Goal: Transaction & Acquisition: Download file/media

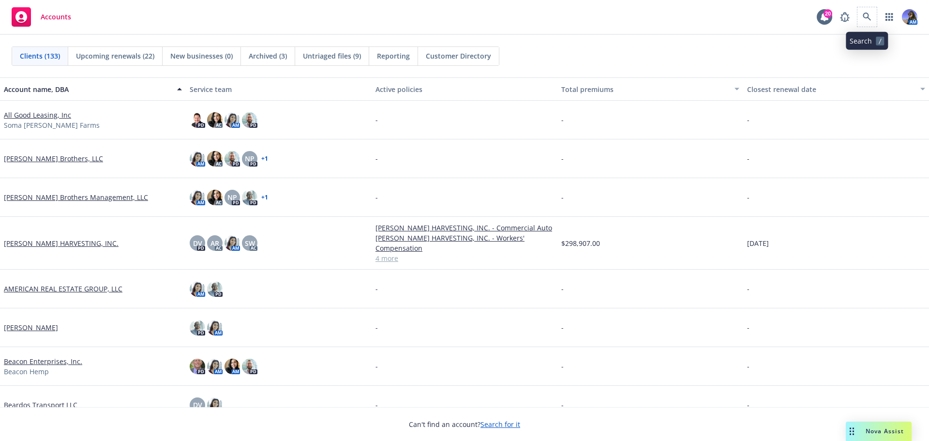
click at [864, 26] on span at bounding box center [867, 16] width 19 height 19
click at [869, 14] on icon at bounding box center [867, 17] width 9 height 9
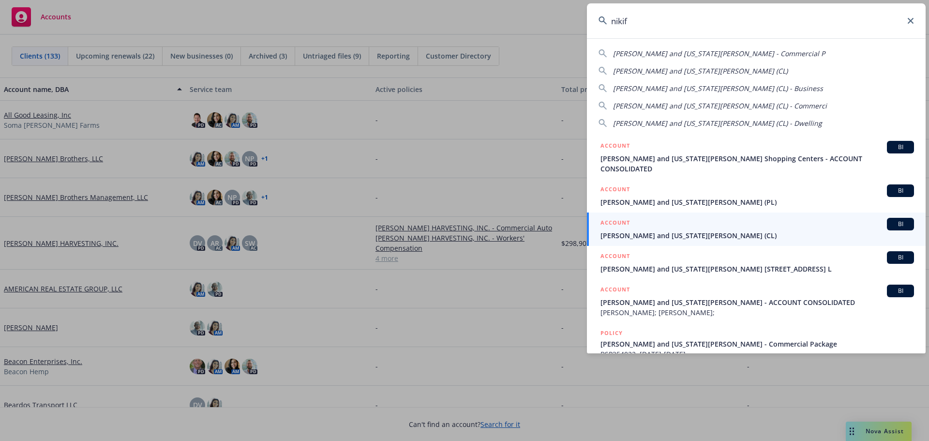
type input "nikif"
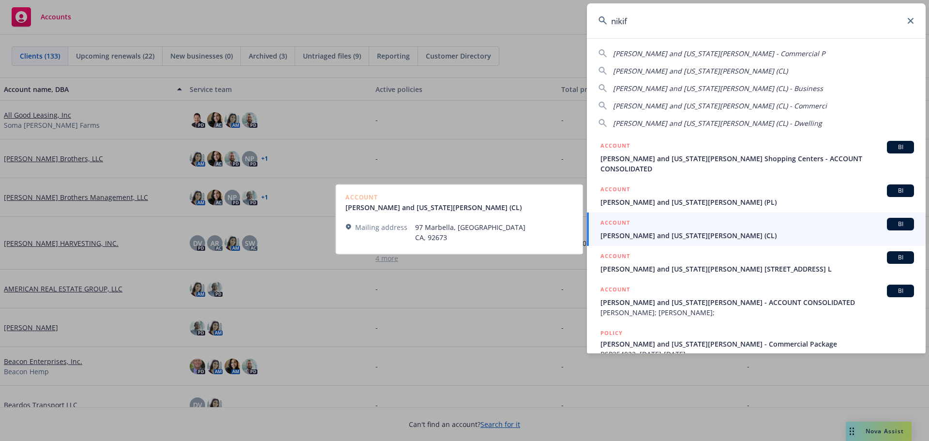
click at [711, 230] on span "[PERSON_NAME] and [US_STATE][PERSON_NAME] (CL)" at bounding box center [758, 235] width 314 height 10
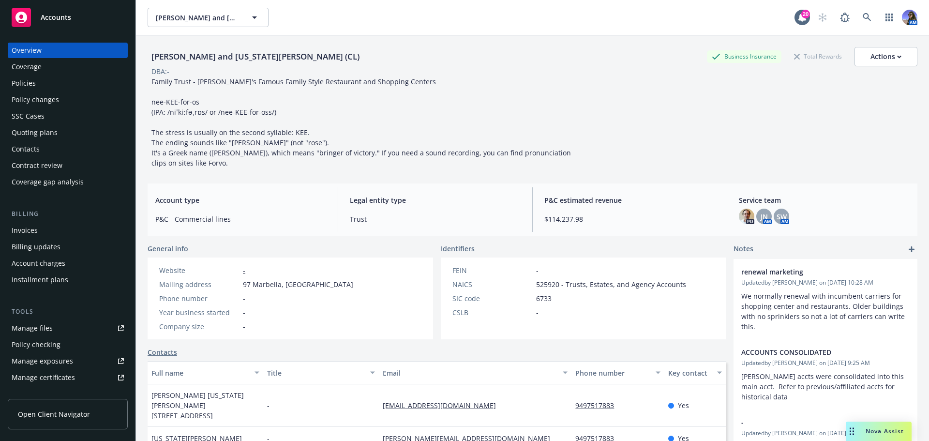
click at [19, 123] on div "SSC Cases" at bounding box center [28, 115] width 33 height 15
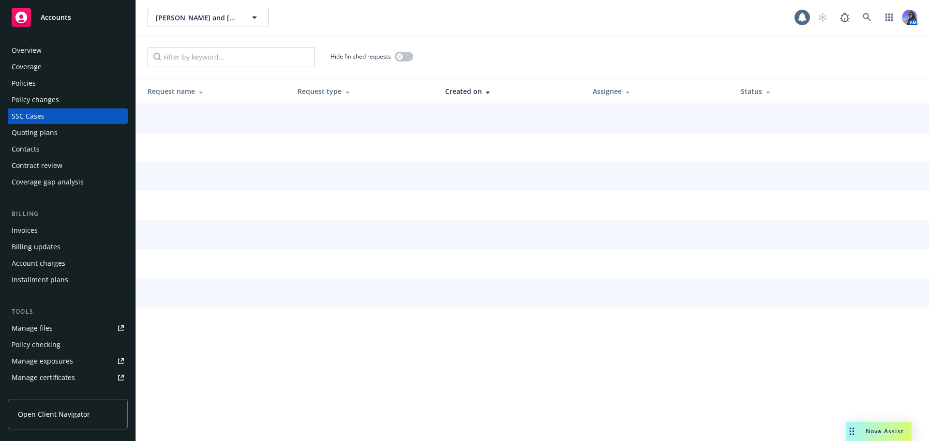
click at [22, 129] on div "Quoting plans" at bounding box center [35, 132] width 46 height 15
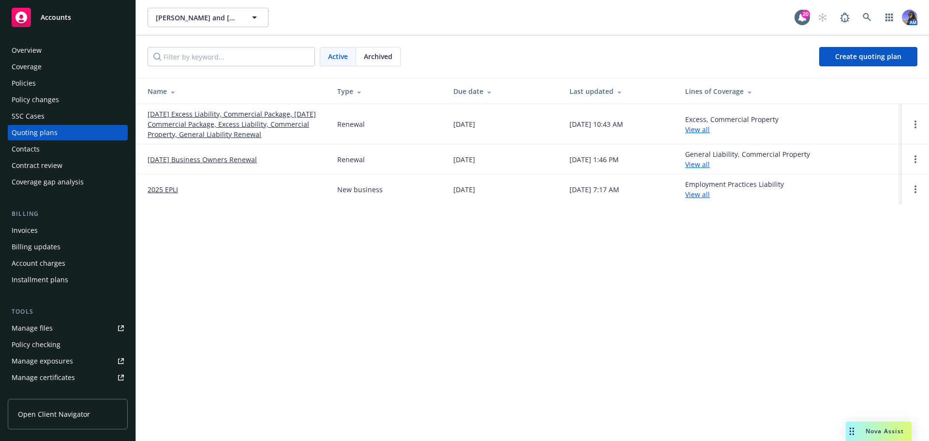
click at [166, 122] on link "[DATE] Excess Liability, Commercial Package, [DATE] Commercial Package, Excess …" at bounding box center [235, 124] width 174 height 30
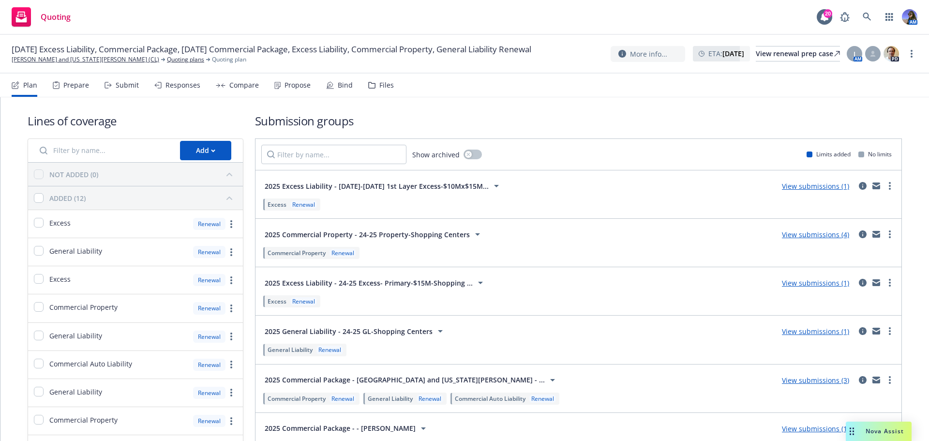
click at [383, 91] on div "Files" at bounding box center [381, 85] width 26 height 23
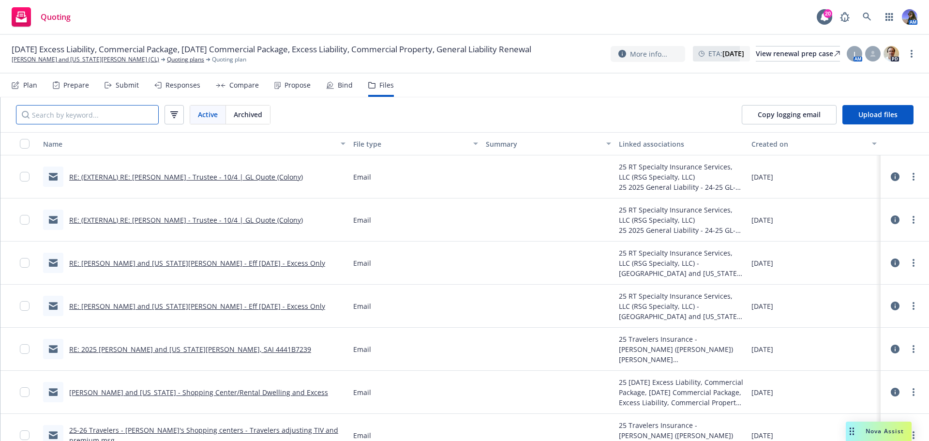
click at [135, 115] on input "Search by keyword..." at bounding box center [87, 114] width 143 height 19
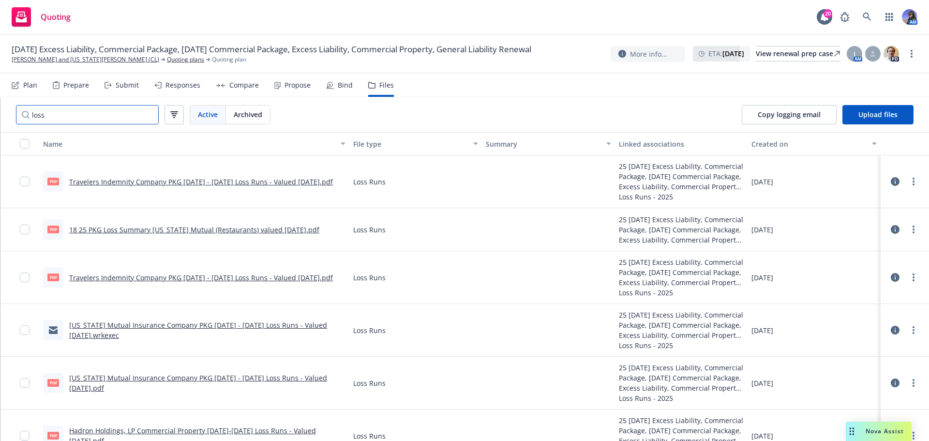
type input "loss"
click at [290, 87] on div "Propose" at bounding box center [298, 85] width 26 height 8
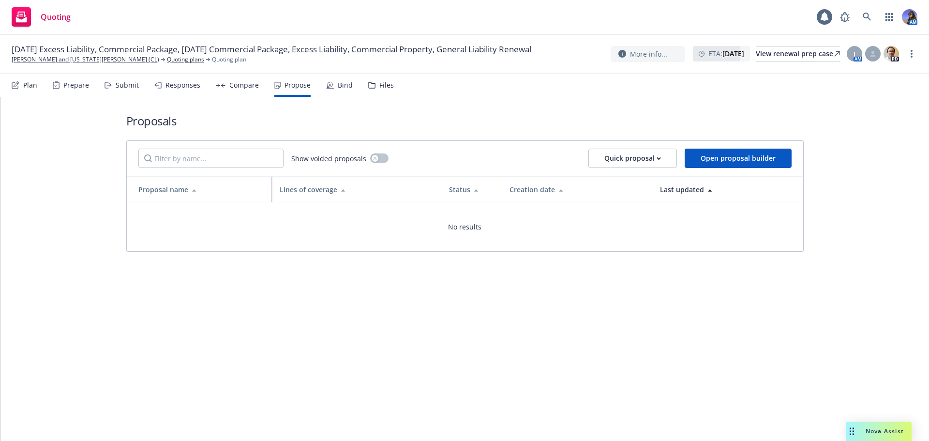
click at [174, 87] on div "Responses" at bounding box center [183, 85] width 35 height 8
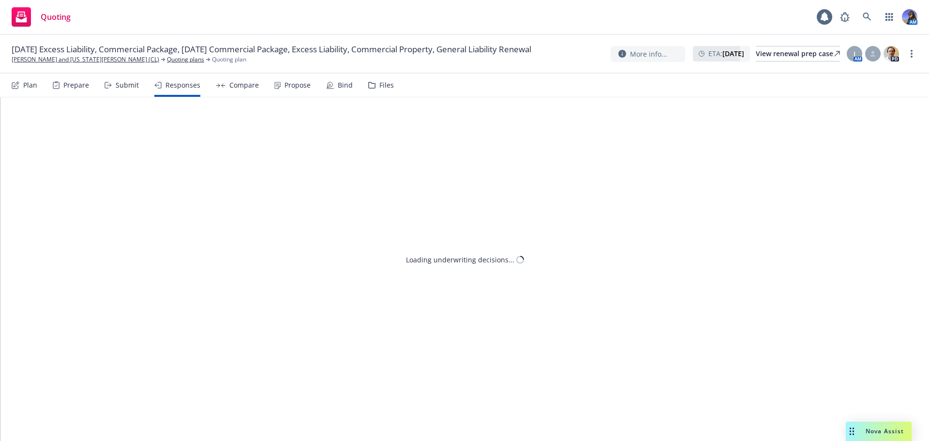
click at [120, 87] on div "Submit" at bounding box center [127, 85] width 23 height 8
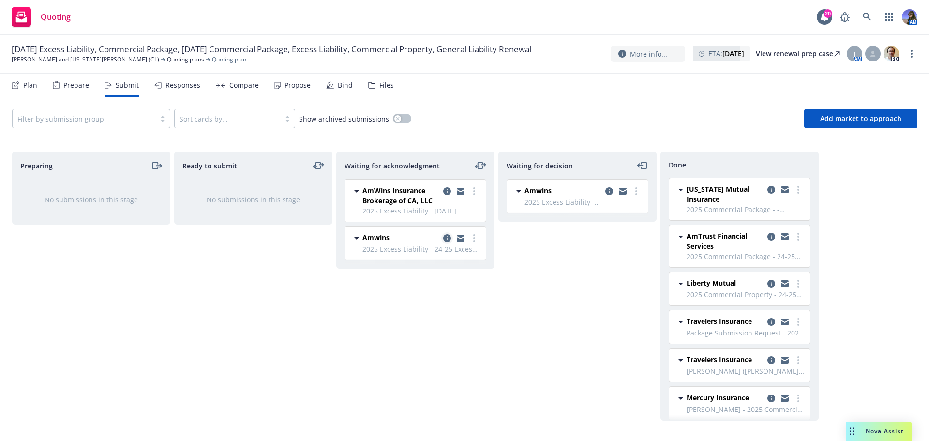
click at [448, 238] on icon "copy logging email" at bounding box center [447, 238] width 8 height 8
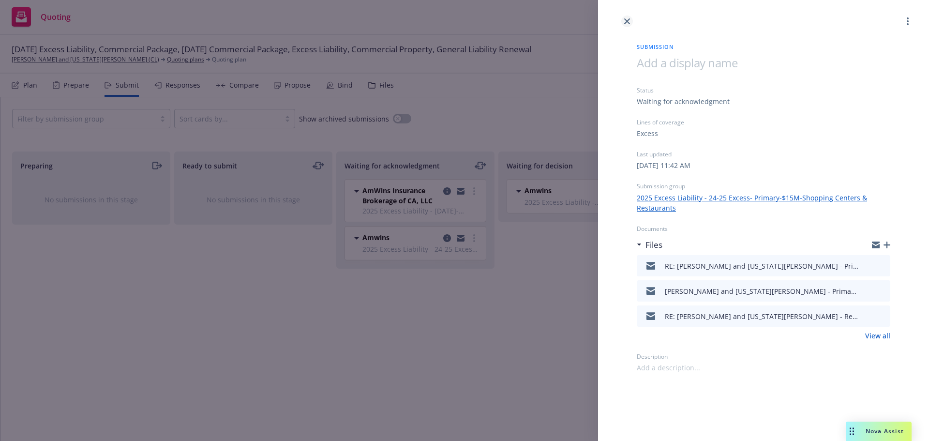
click at [625, 21] on icon "close" at bounding box center [627, 21] width 6 height 6
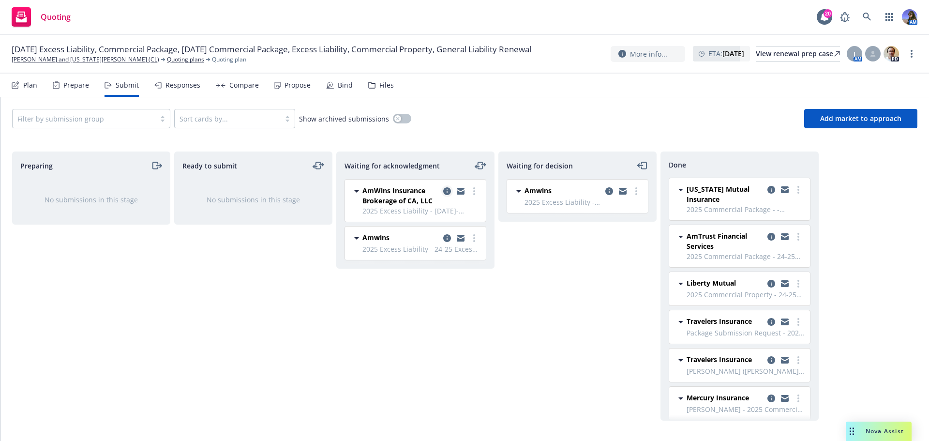
click at [445, 192] on icon "copy logging email" at bounding box center [447, 191] width 8 height 8
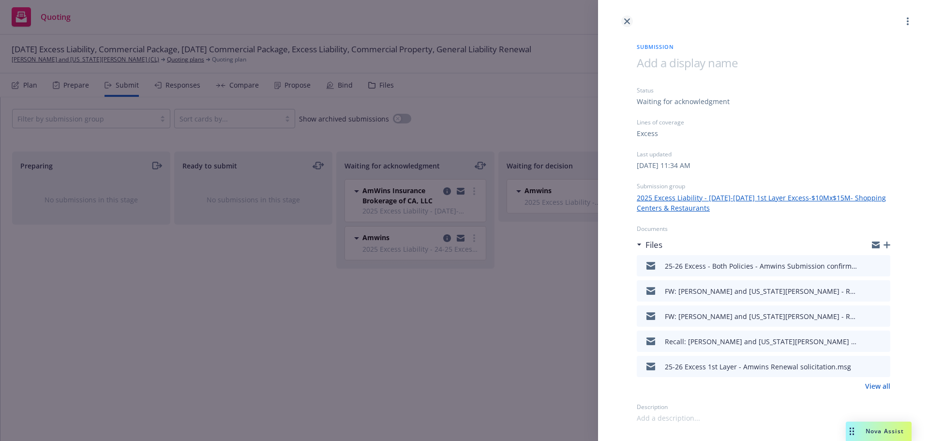
click at [626, 20] on icon "close" at bounding box center [627, 21] width 6 height 6
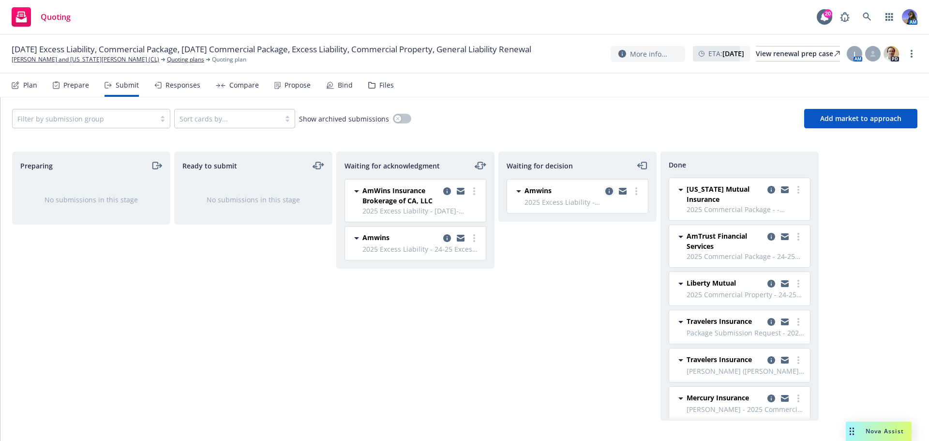
click at [610, 195] on icon "copy logging email" at bounding box center [610, 191] width 8 height 8
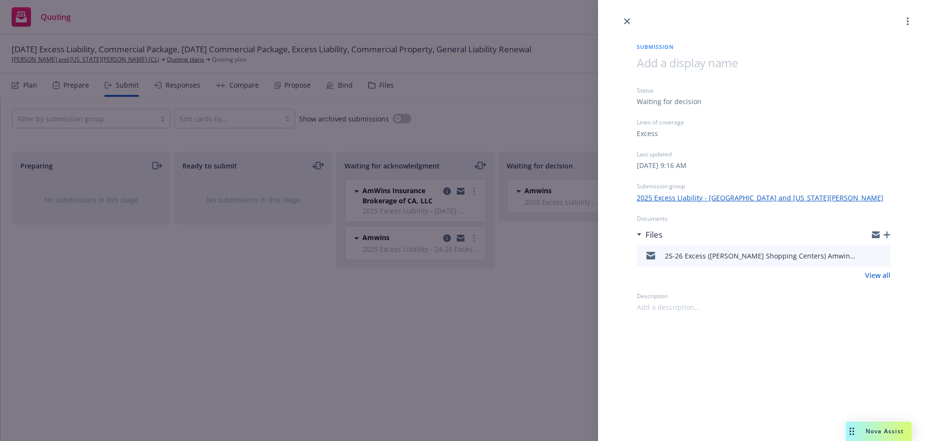
click at [882, 257] on icon "preview file" at bounding box center [881, 255] width 9 height 7
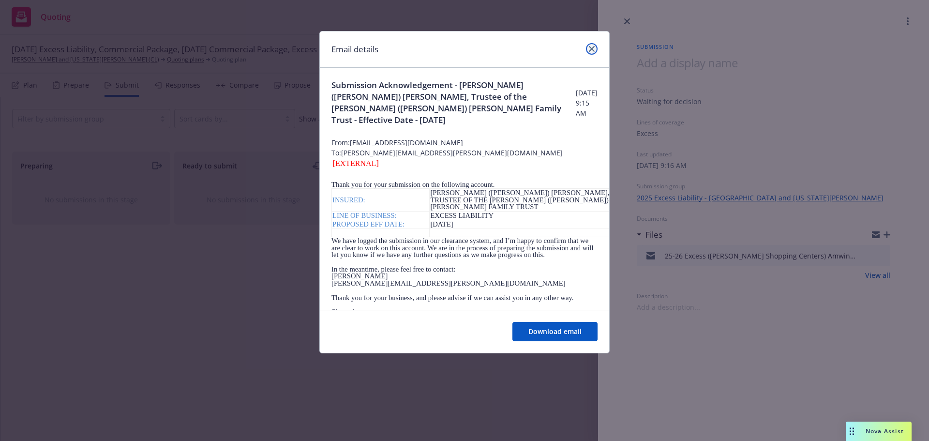
click at [594, 48] on icon "close" at bounding box center [592, 49] width 6 height 6
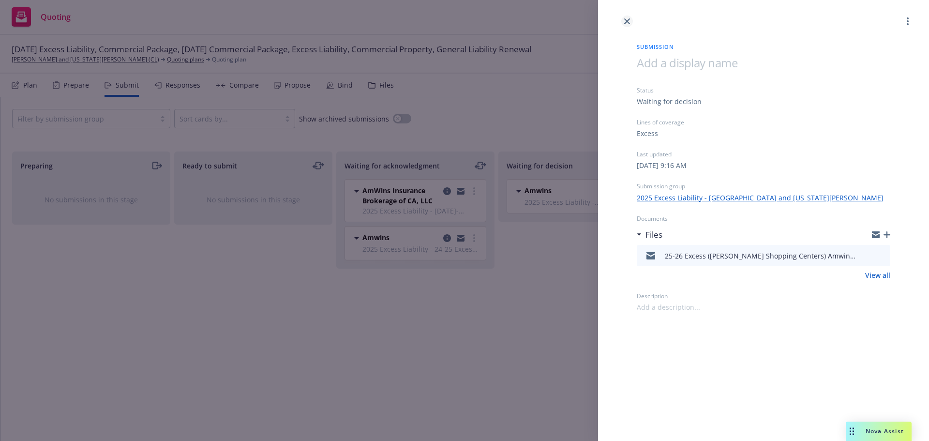
click at [626, 22] on icon "close" at bounding box center [627, 21] width 6 height 6
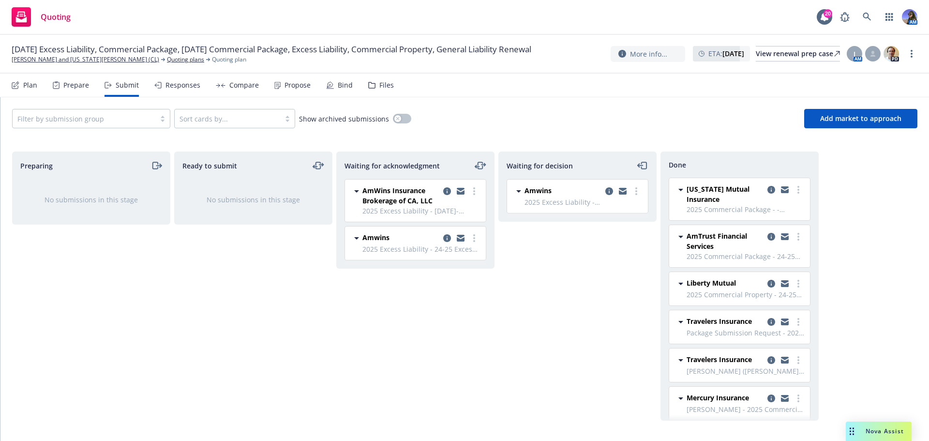
click at [370, 90] on div "Files" at bounding box center [381, 85] width 26 height 23
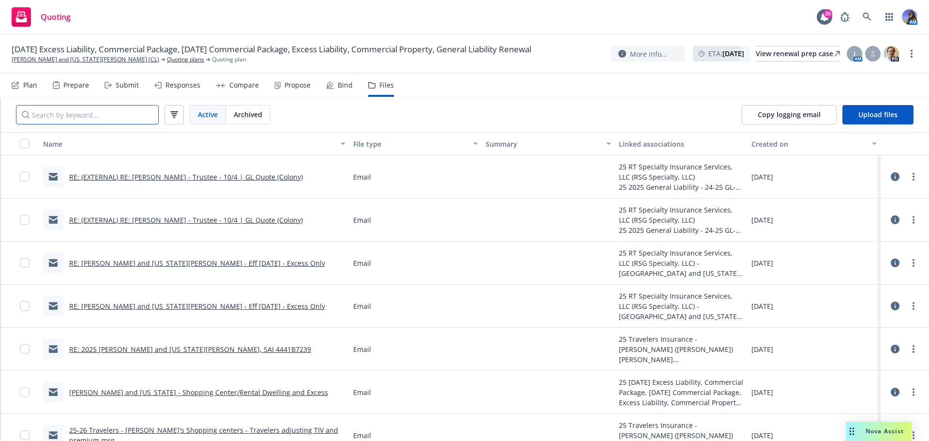
click at [68, 114] on input "Search by keyword..." at bounding box center [87, 114] width 143 height 19
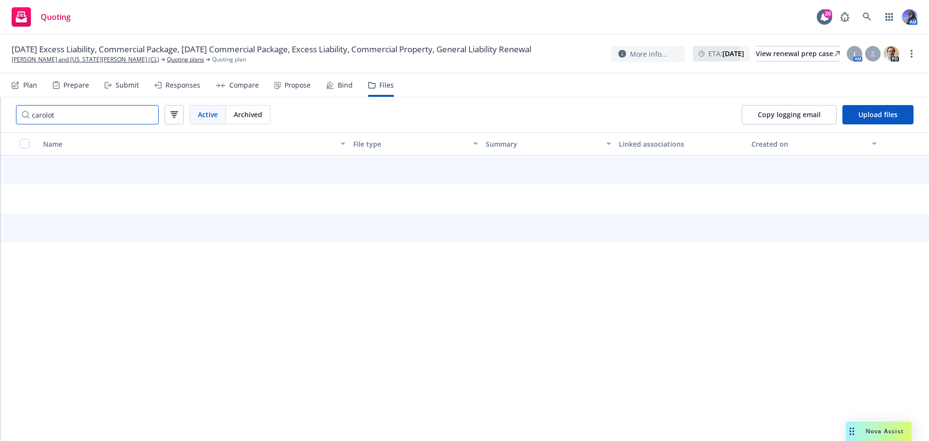
type input "carolota"
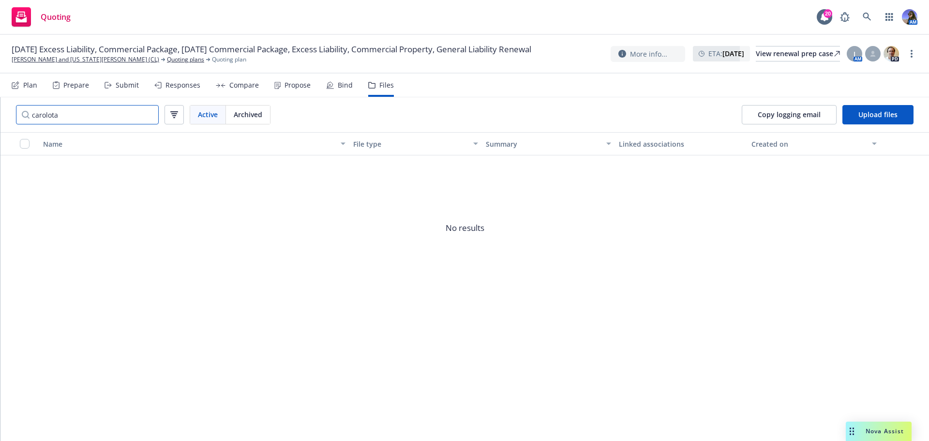
click at [142, 115] on input "carolota" at bounding box center [87, 114] width 143 height 19
click at [147, 116] on input "carolota" at bounding box center [87, 114] width 143 height 19
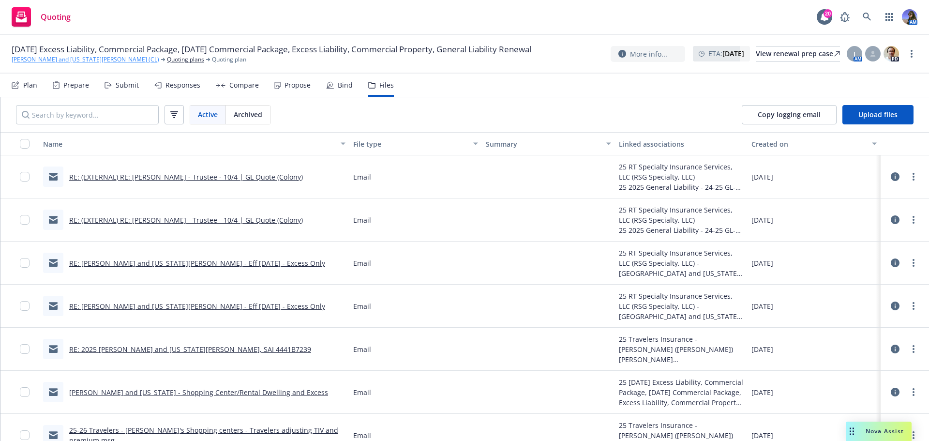
click at [51, 63] on link "[PERSON_NAME] and [US_STATE][PERSON_NAME] (CL)" at bounding box center [86, 59] width 148 height 9
click at [101, 110] on input "Search by keyword..." at bounding box center [87, 114] width 143 height 19
type input "o"
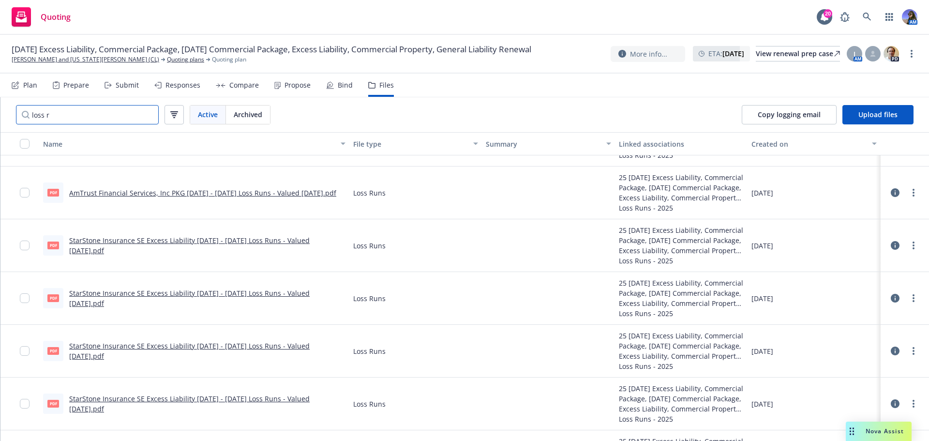
scroll to position [339, 0]
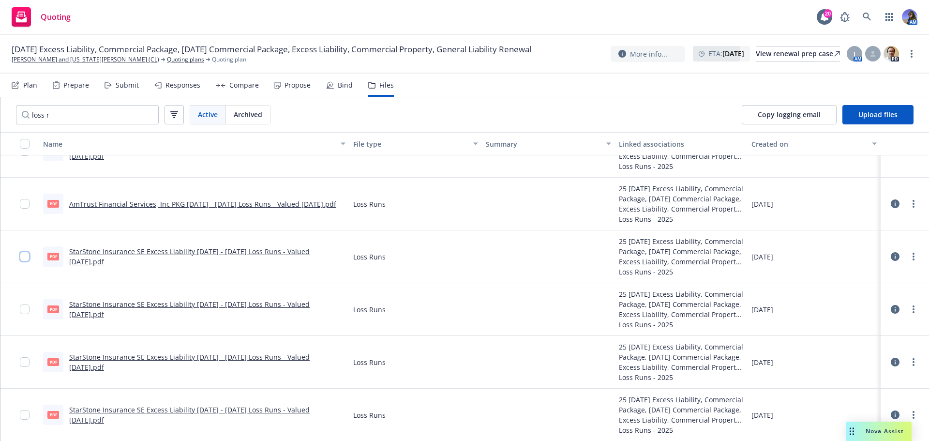
click at [23, 256] on input "checkbox" at bounding box center [25, 257] width 10 height 10
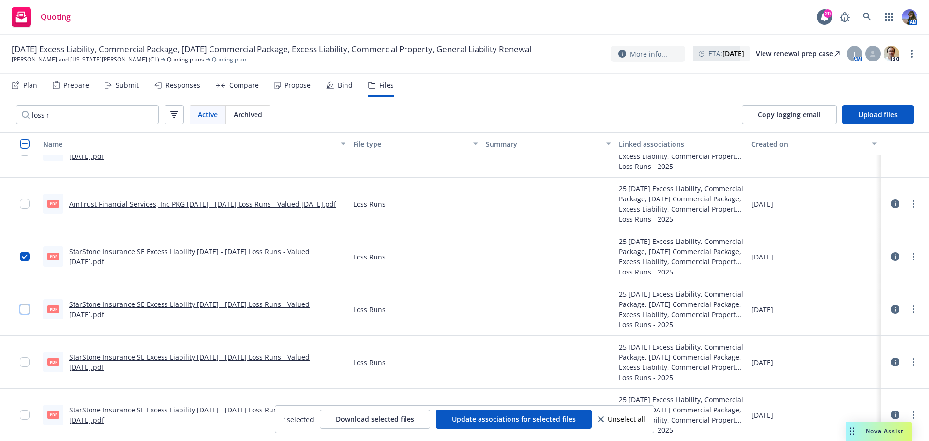
click at [27, 313] on input "checkbox" at bounding box center [25, 309] width 10 height 10
click at [29, 363] on input "checkbox" at bounding box center [25, 362] width 10 height 10
click at [349, 418] on span "Download selected files" at bounding box center [375, 418] width 78 height 9
click at [611, 418] on span "Unselect all" at bounding box center [627, 419] width 38 height 7
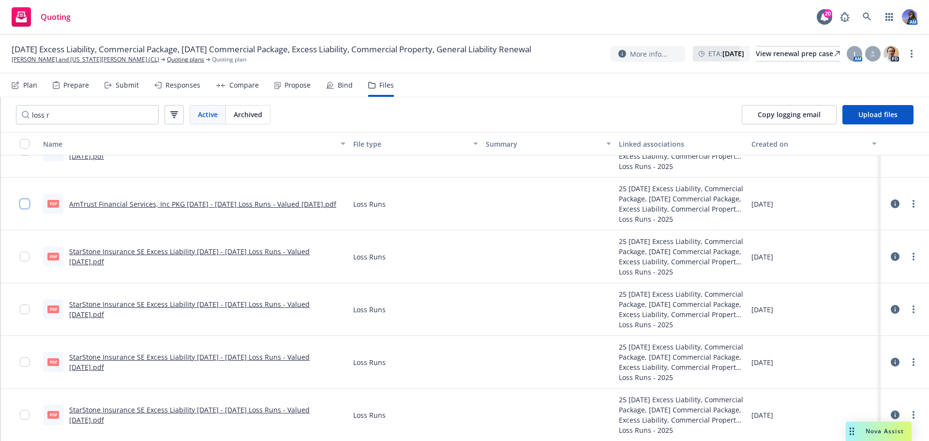
click at [24, 202] on input "checkbox" at bounding box center [25, 204] width 10 height 10
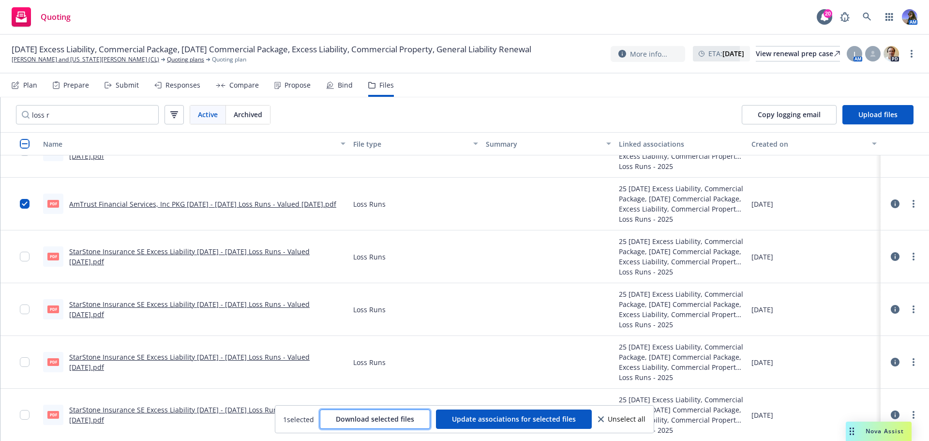
click at [364, 419] on span "Download selected files" at bounding box center [375, 418] width 78 height 9
click at [23, 203] on input "checkbox" at bounding box center [25, 204] width 10 height 10
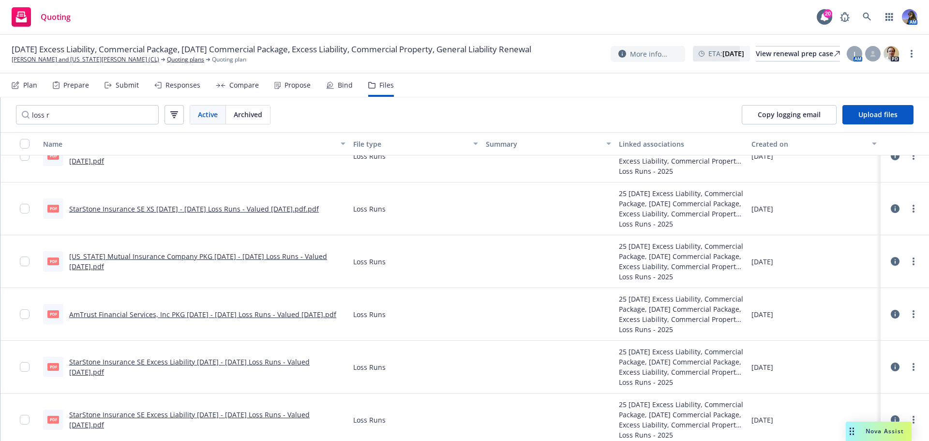
scroll to position [242, 0]
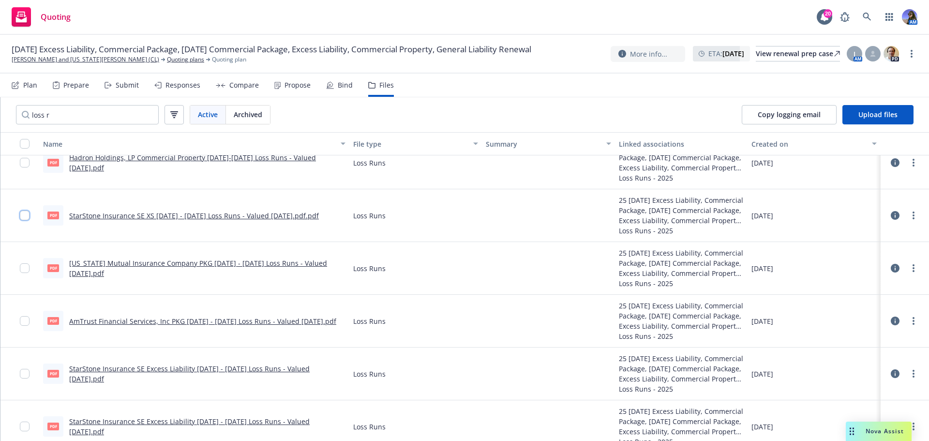
click at [27, 216] on input "checkbox" at bounding box center [25, 216] width 10 height 10
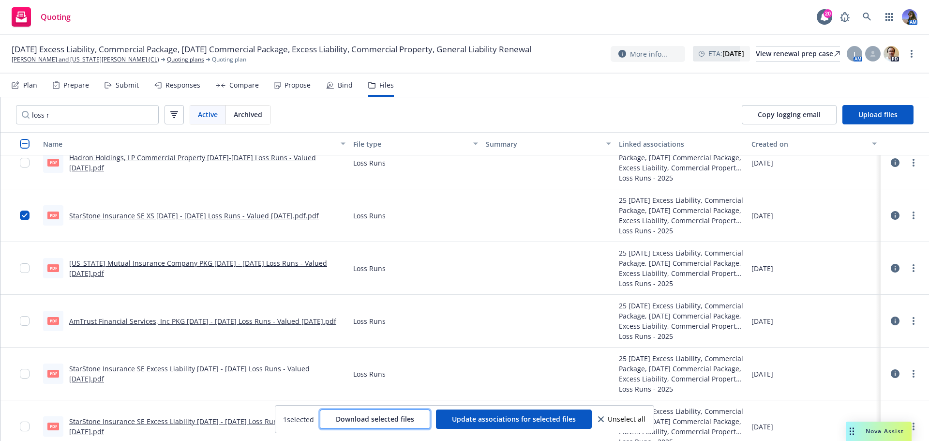
click at [331, 413] on button "Download selected files" at bounding box center [375, 419] width 110 height 19
click at [20, 215] on input "checkbox" at bounding box center [25, 216] width 10 height 10
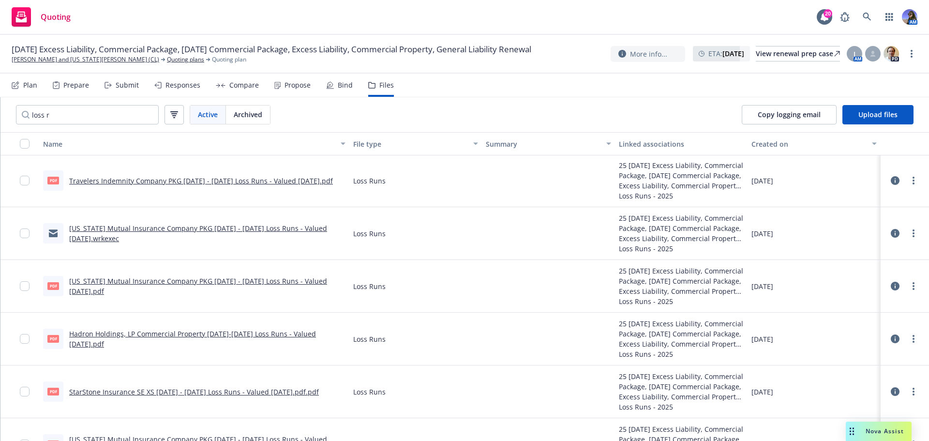
scroll to position [0, 0]
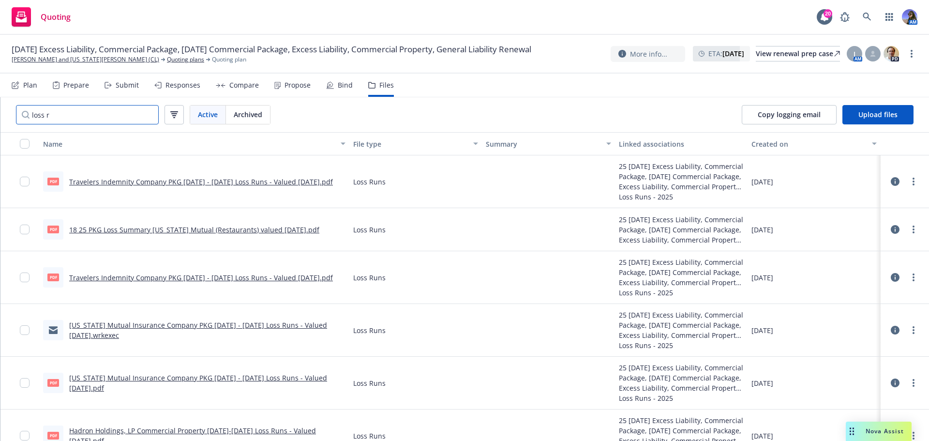
drag, startPoint x: 91, startPoint y: 116, endPoint x: 0, endPoint y: 117, distance: 90.5
click at [0, 117] on div "loss r Active Archived Copy logging email Upload files Name File type Summary L…" at bounding box center [464, 269] width 929 height 344
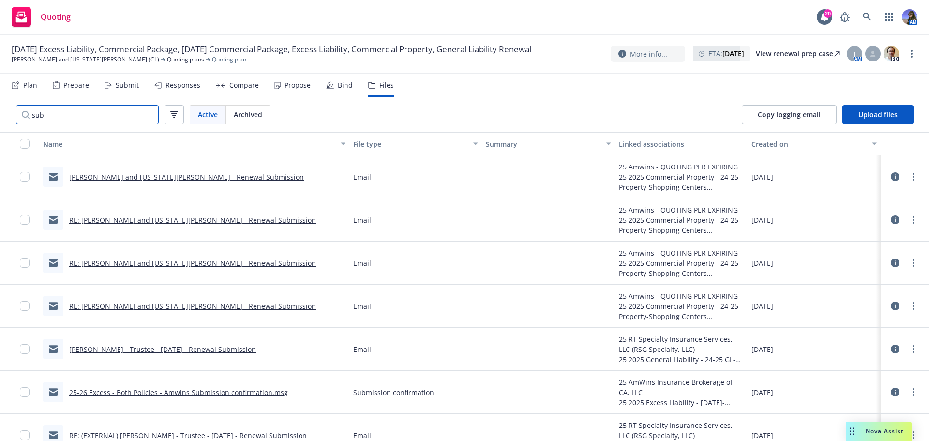
type input "sub"
click at [862, 13] on link at bounding box center [867, 16] width 19 height 19
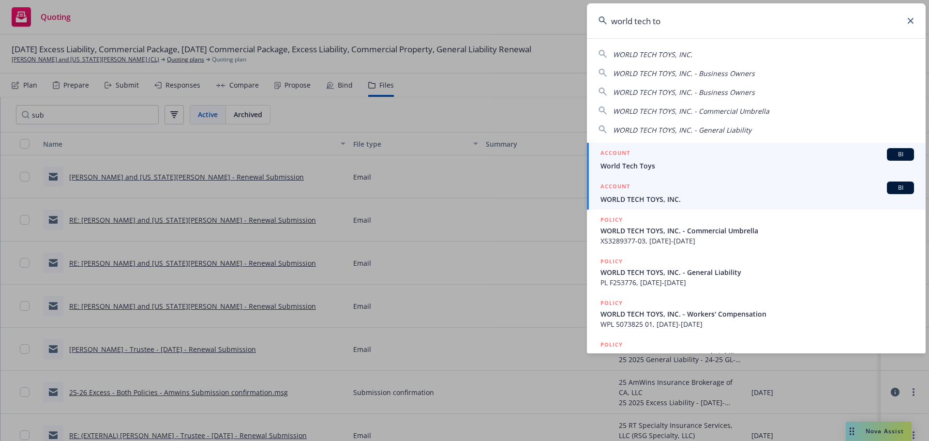
type input "world tech to"
click at [680, 200] on span "WORLD TECH TOYS, INC." at bounding box center [758, 199] width 314 height 10
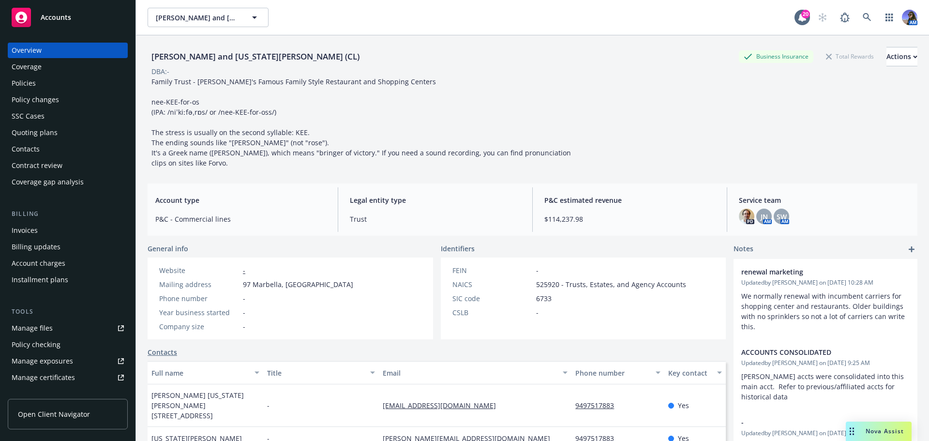
click at [39, 82] on div "Policies" at bounding box center [68, 83] width 112 height 15
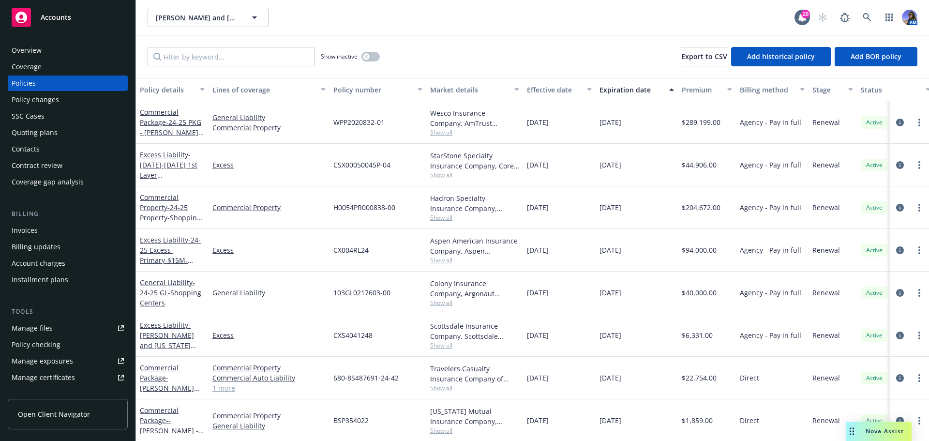
click at [44, 132] on div "Quoting plans" at bounding box center [35, 132] width 46 height 15
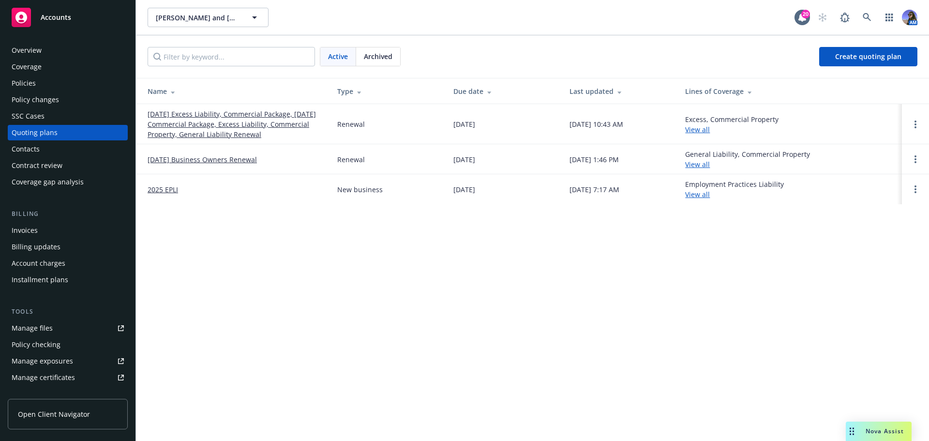
click at [31, 51] on div "Overview" at bounding box center [27, 50] width 30 height 15
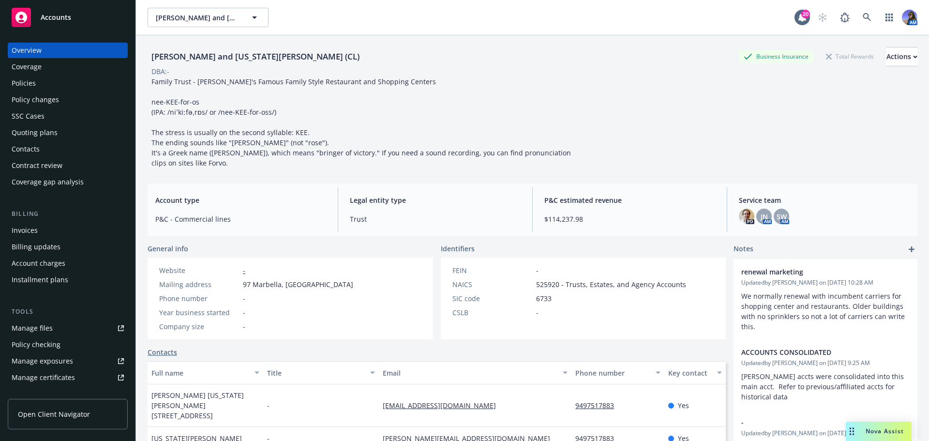
click at [30, 75] on div "Overview Coverage Policies Policy changes SSC Cases Quoting plans Contacts Cont…" at bounding box center [68, 116] width 120 height 147
click at [25, 79] on div "Policies" at bounding box center [24, 83] width 24 height 15
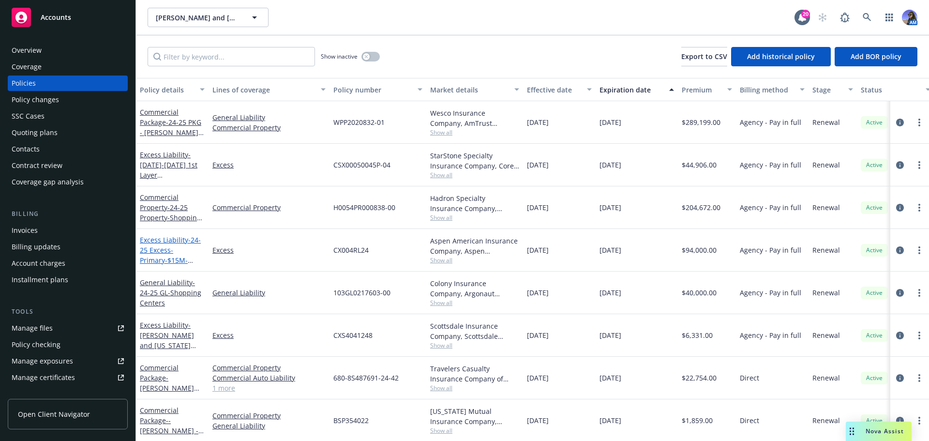
click at [160, 262] on span "- 24-25 Excess- Primary-$15M-Shopping Centers & Restaurants" at bounding box center [172, 260] width 65 height 50
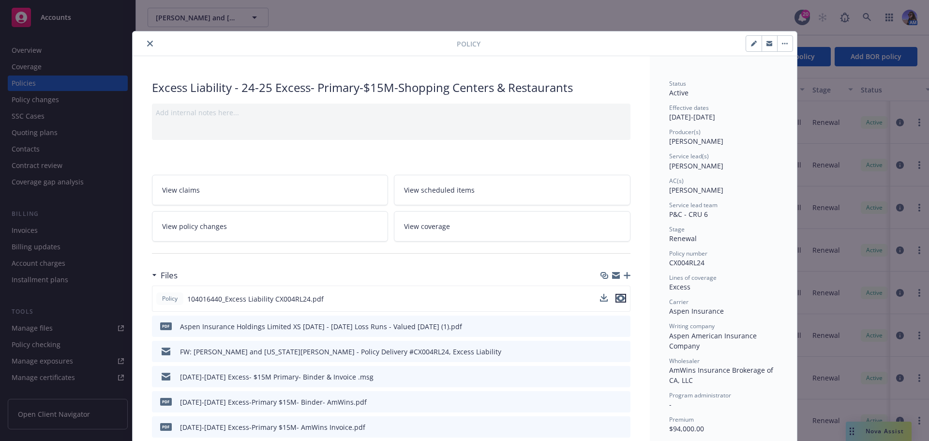
click at [620, 299] on icon "preview file" at bounding box center [621, 298] width 9 height 7
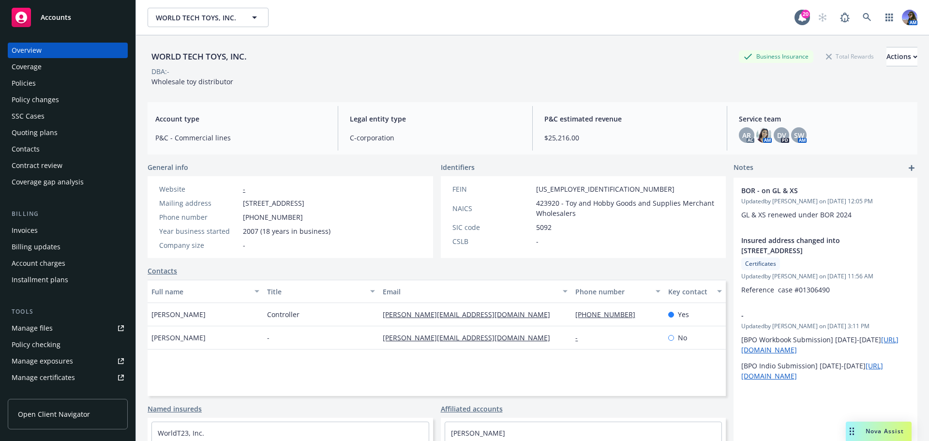
click at [44, 133] on div "Quoting plans" at bounding box center [35, 132] width 46 height 15
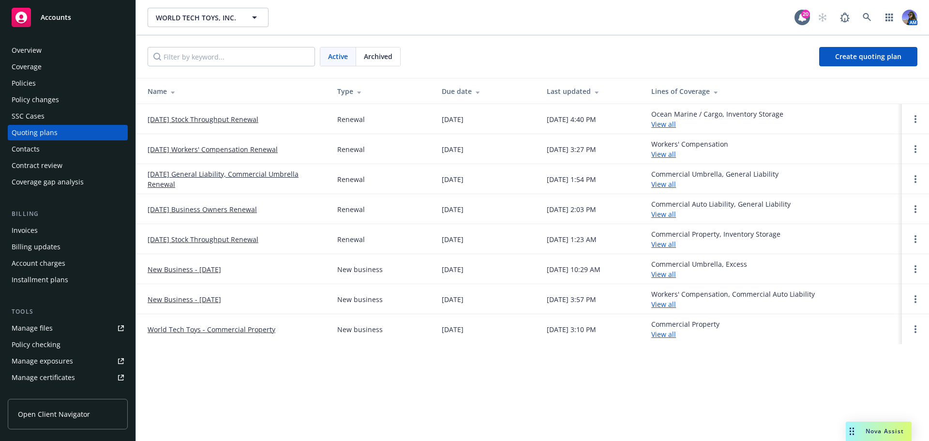
click at [219, 145] on link "11/01/25 Workers' Compensation Renewal" at bounding box center [213, 149] width 130 height 10
